Goal: Information Seeking & Learning: Learn about a topic

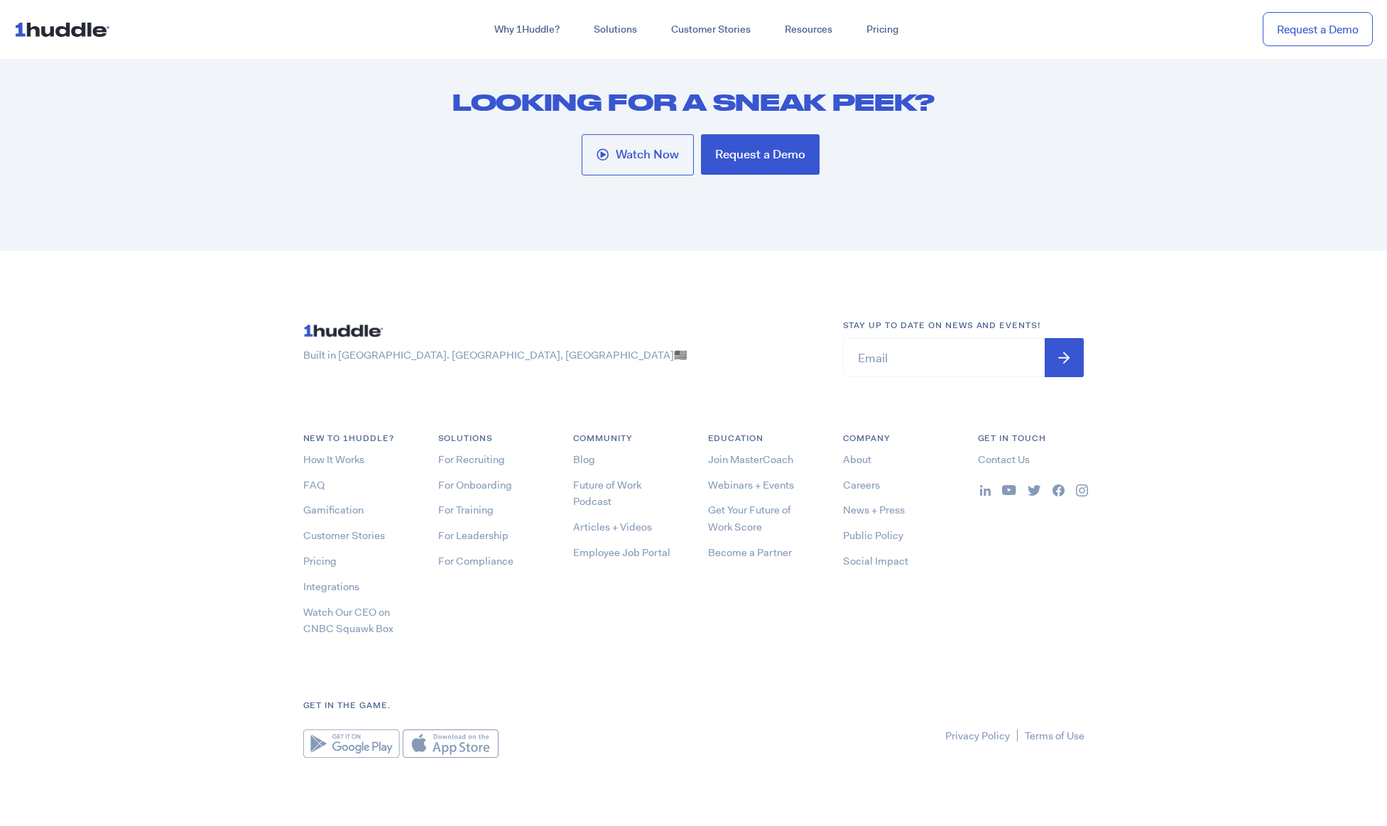
scroll to position [7695, 0]
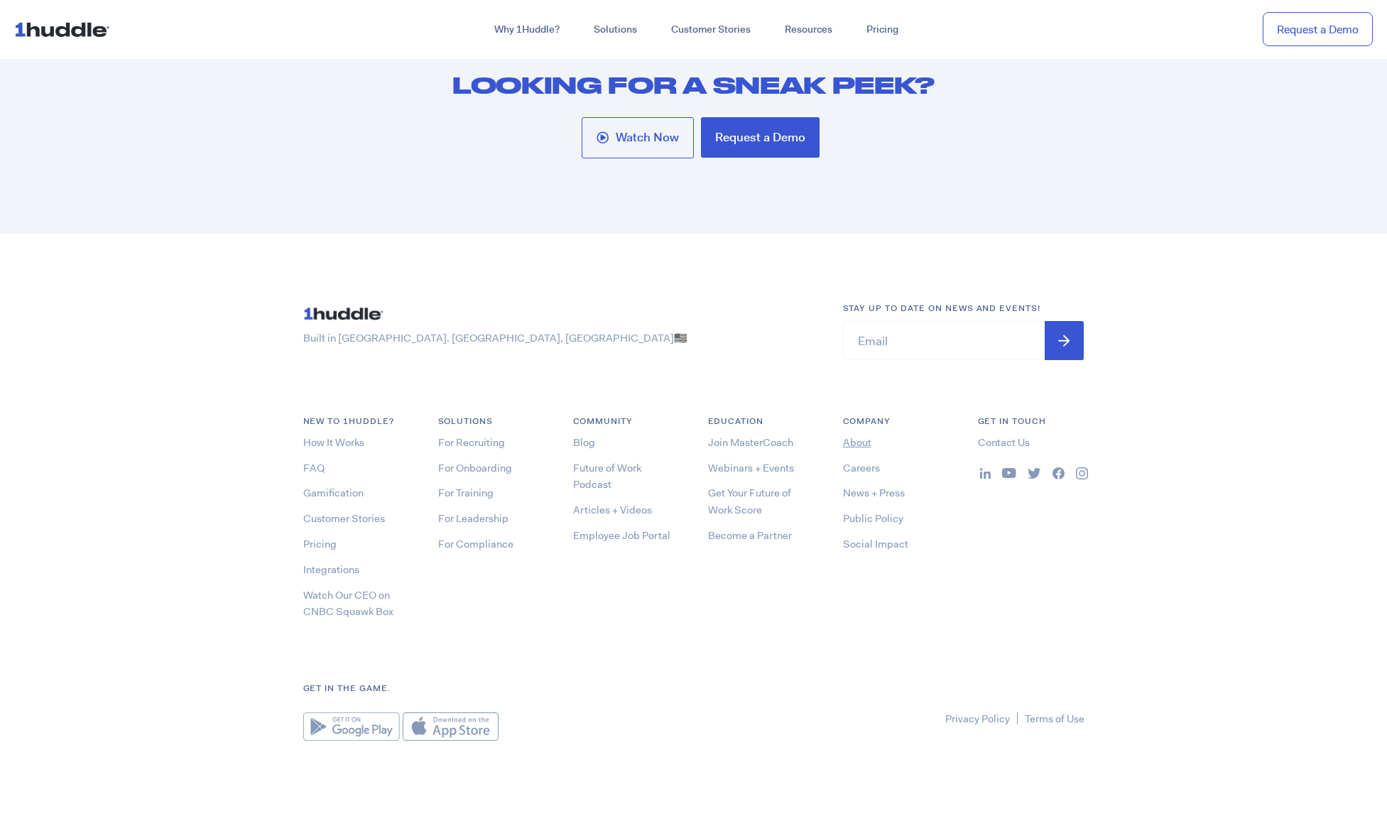
click at [861, 449] on link "About" at bounding box center [857, 442] width 28 height 14
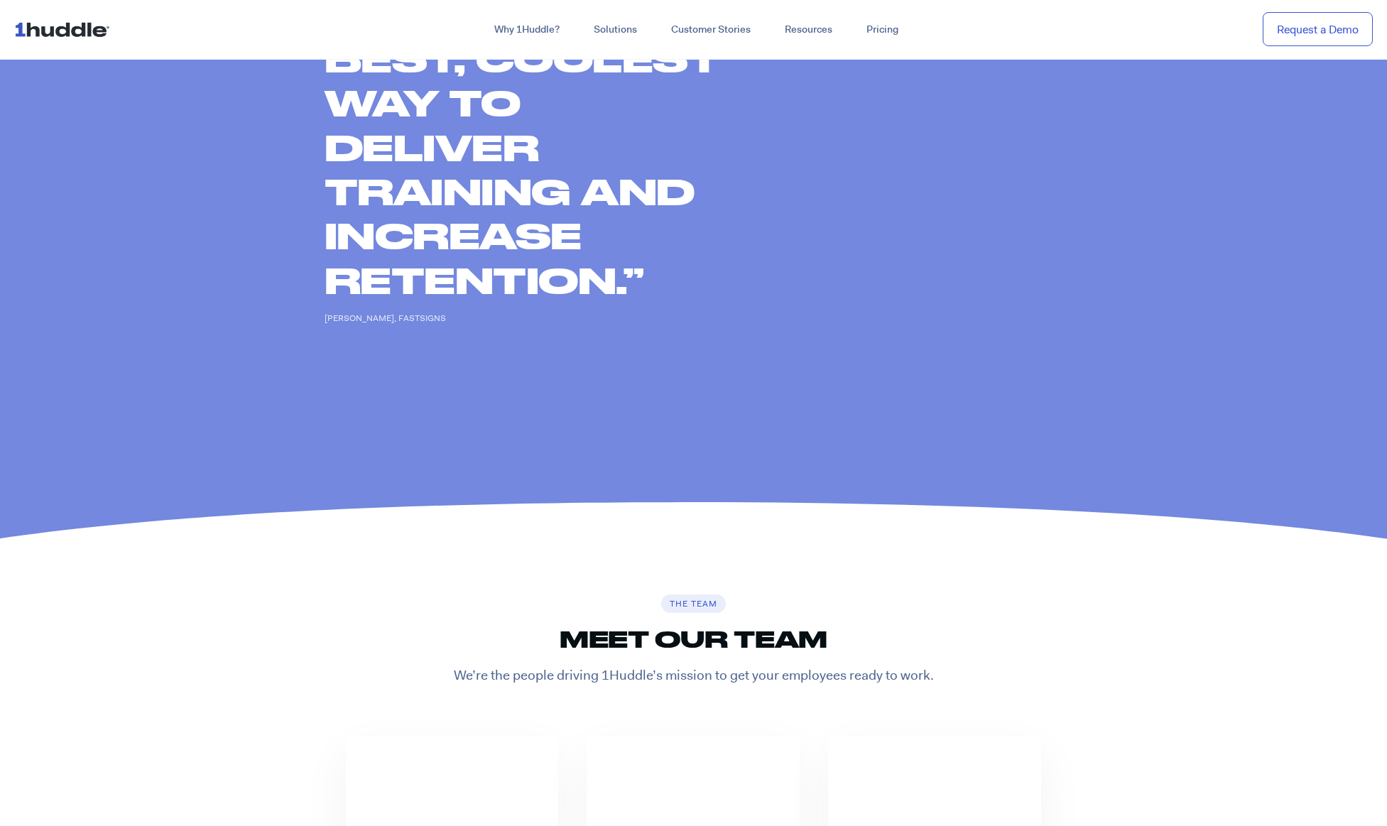
scroll to position [3060, 0]
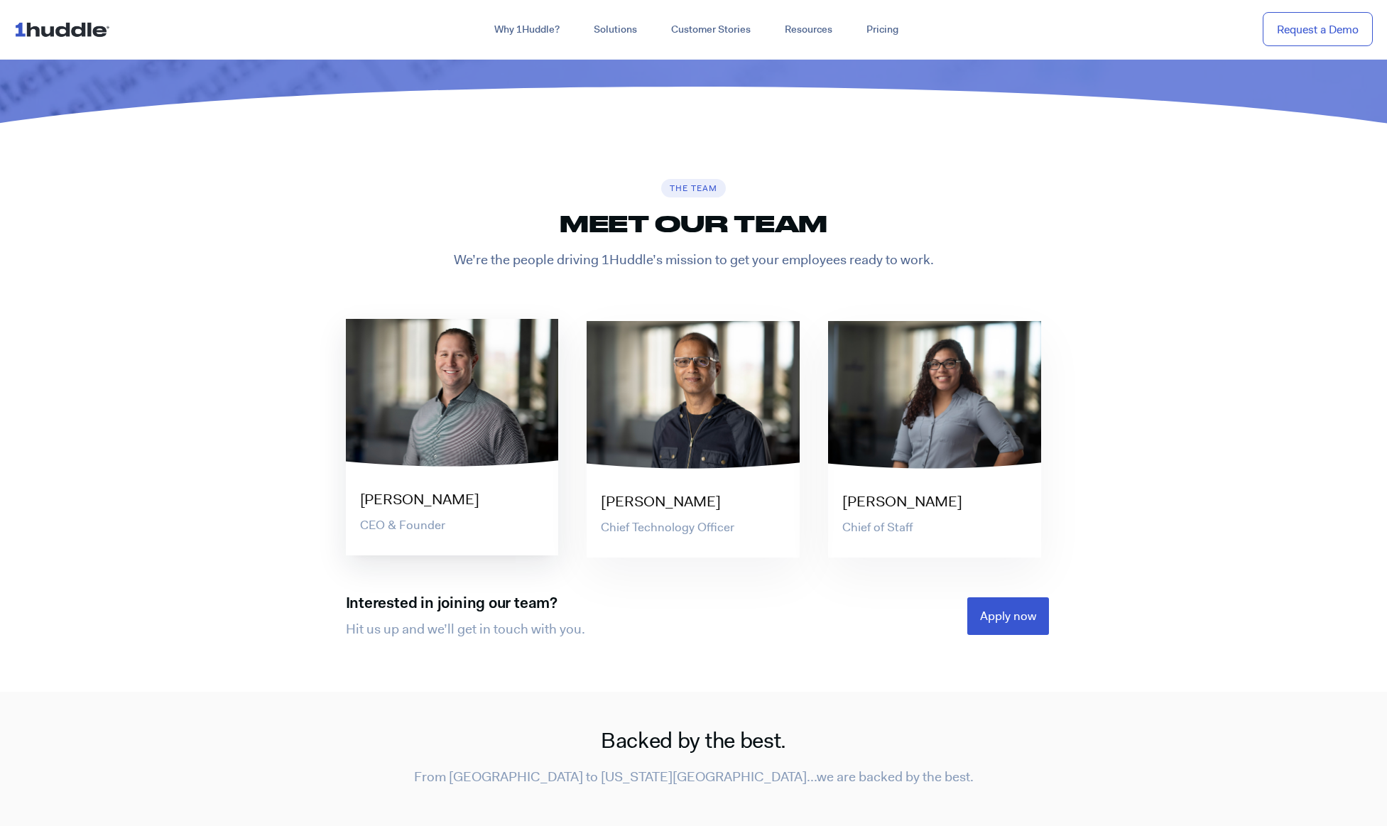
click at [413, 526] on p "CEO & Founder" at bounding box center [459, 525] width 199 height 17
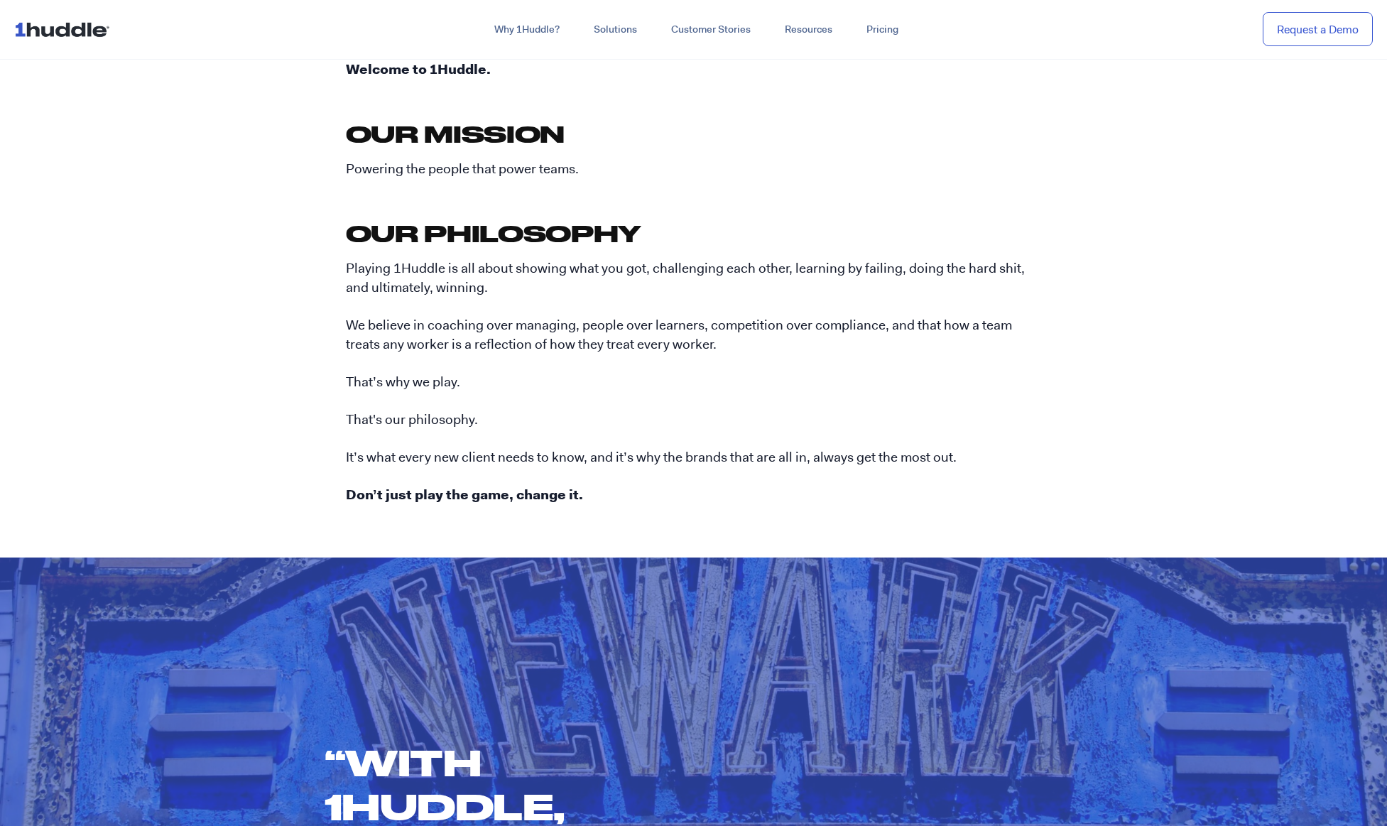
scroll to position [0, 0]
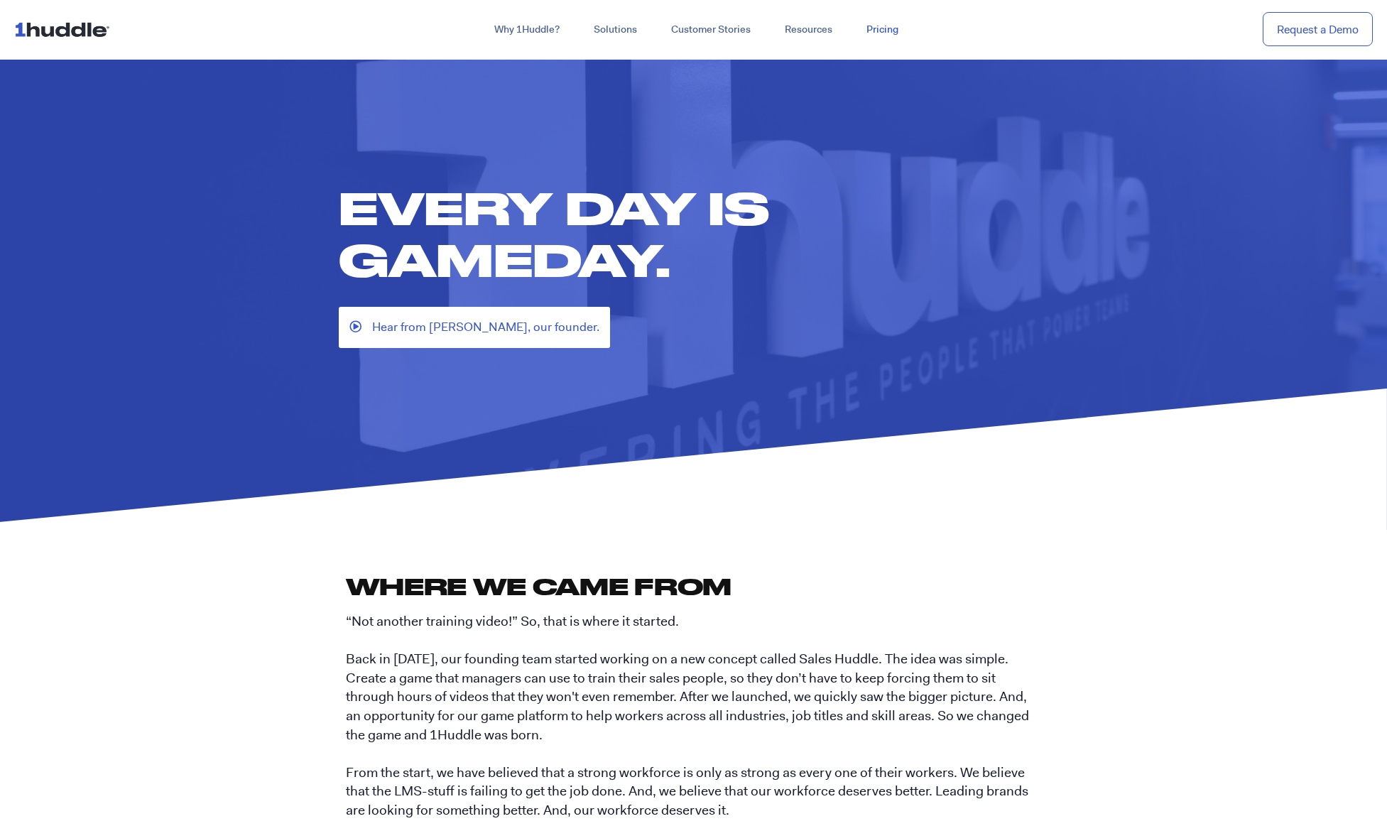
click at [884, 29] on link "Pricing" at bounding box center [882, 30] width 66 height 26
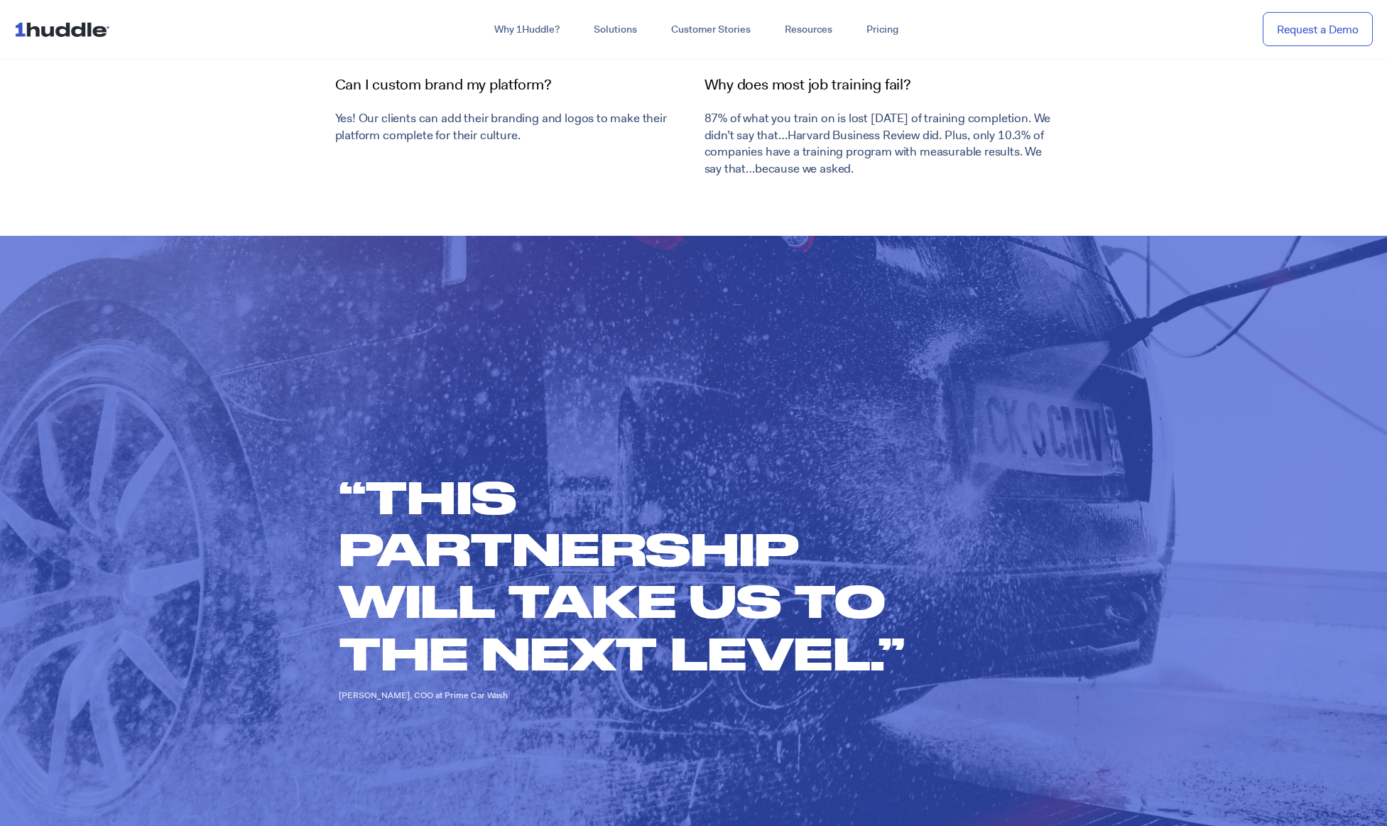
scroll to position [4702, 0]
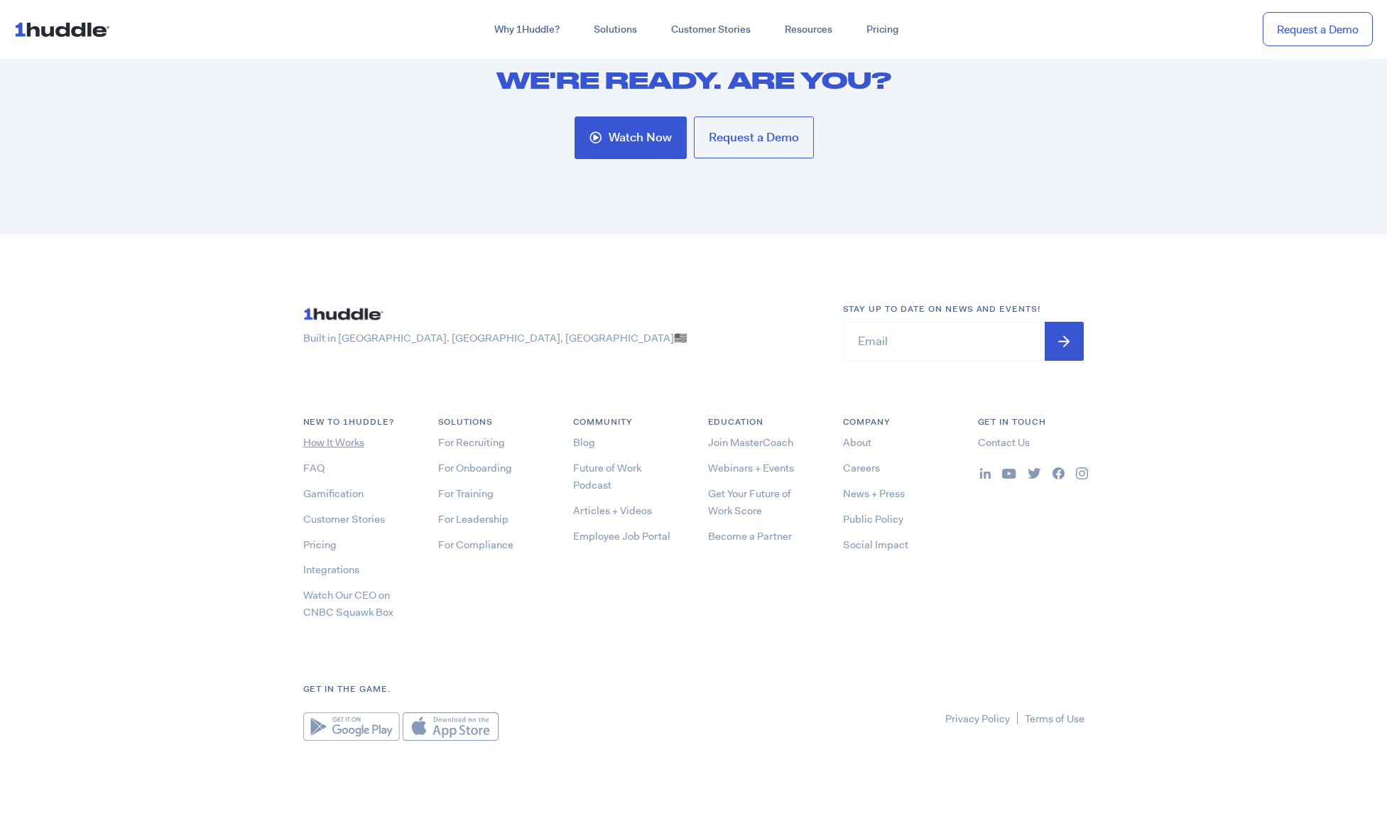
click at [330, 447] on link "How It Works" at bounding box center [333, 442] width 61 height 14
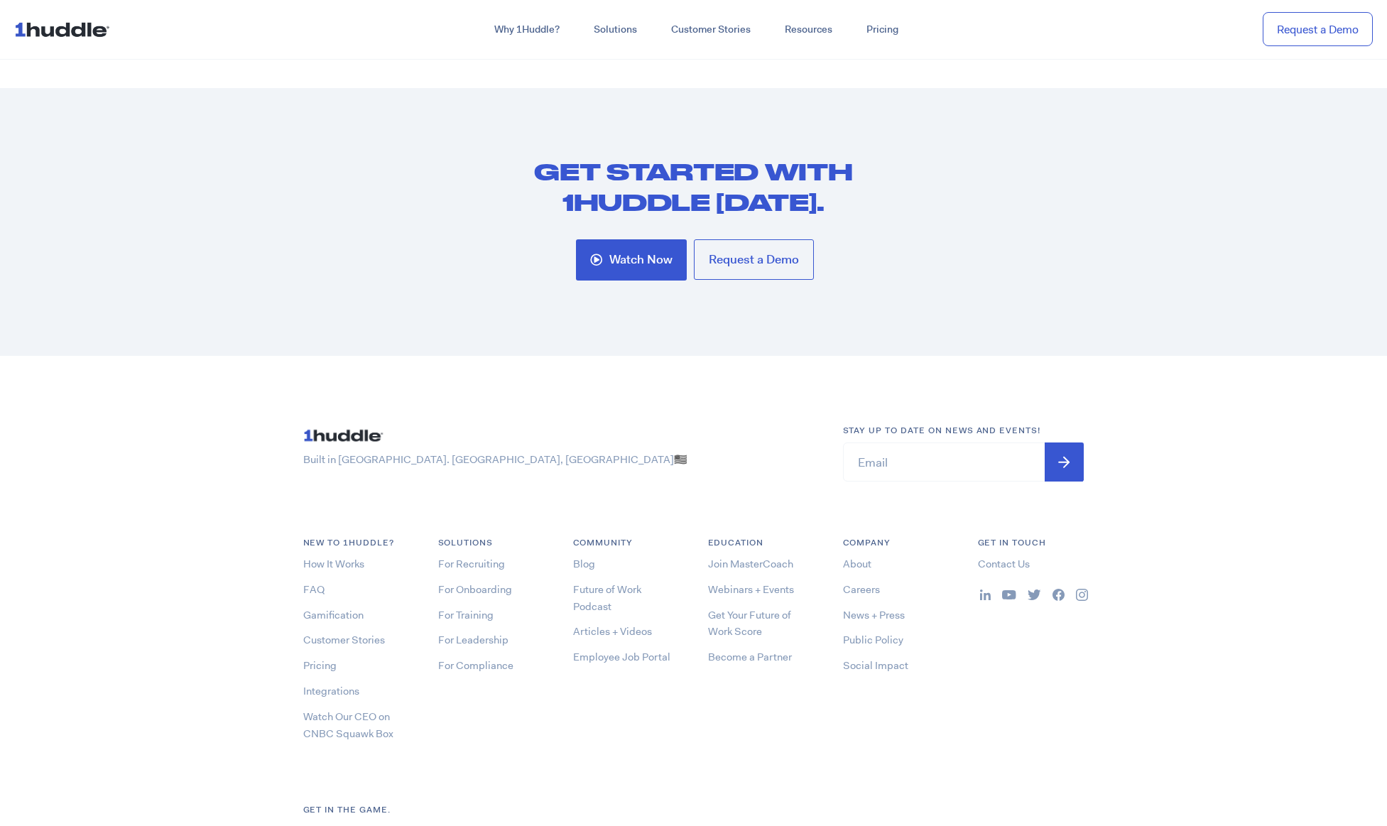
scroll to position [5785, 0]
